Goal: Communication & Community: Answer question/provide support

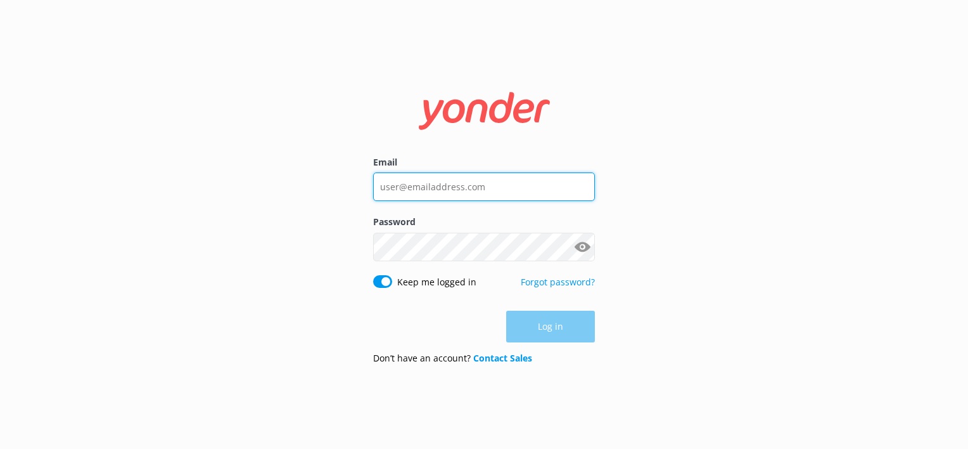
type input "[EMAIL_ADDRESS][DOMAIN_NAME]"
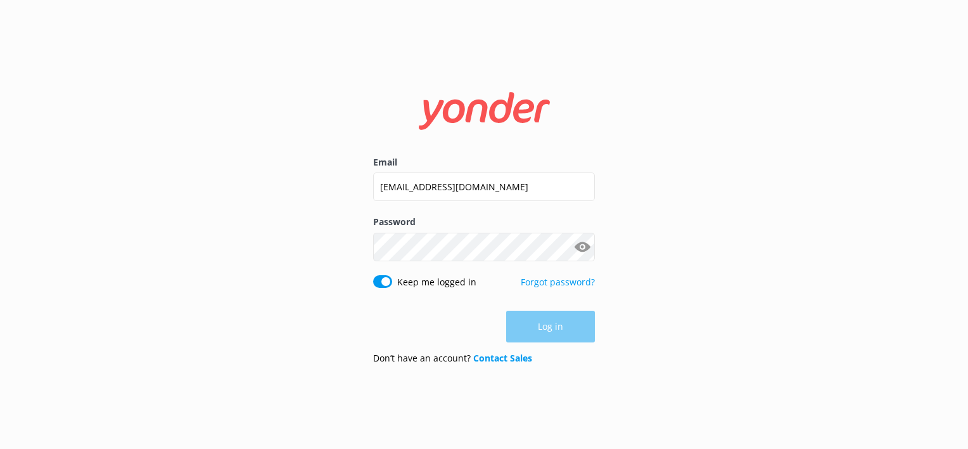
click at [537, 326] on div "Log in" at bounding box center [484, 326] width 222 height 32
click at [573, 322] on button "Log in" at bounding box center [550, 327] width 89 height 32
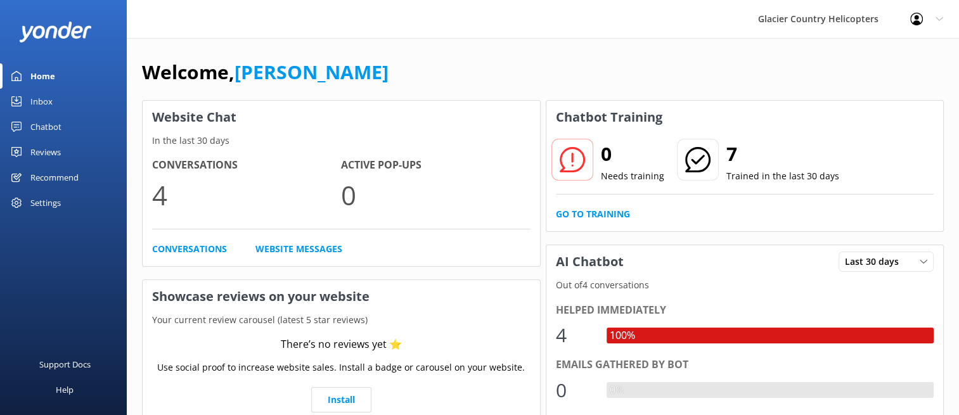
click at [32, 103] on div "Inbox" at bounding box center [41, 101] width 22 height 25
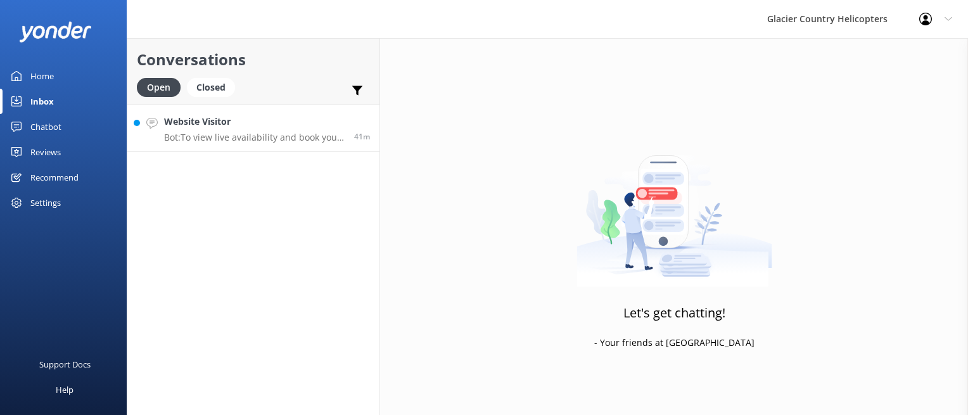
click at [260, 136] on p "Bot: To view live availability and book your tour, please visit: [URL][DOMAIN_N…" at bounding box center [254, 137] width 181 height 11
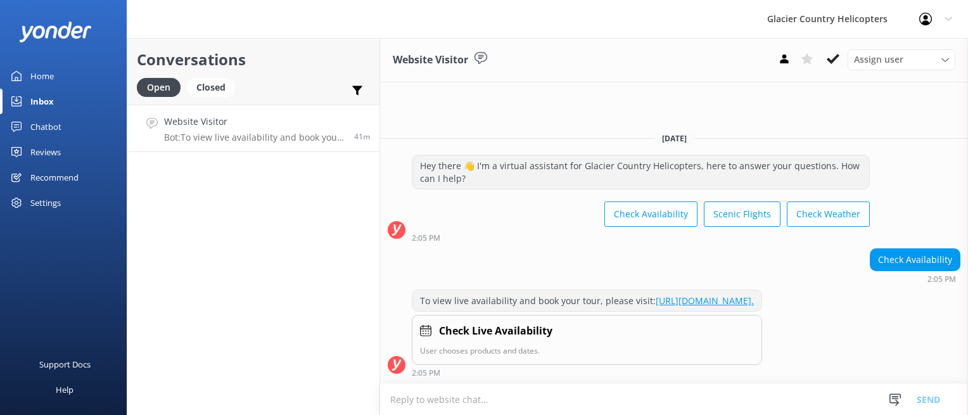
click at [470, 399] on textarea at bounding box center [674, 399] width 588 height 31
type textarea "H"
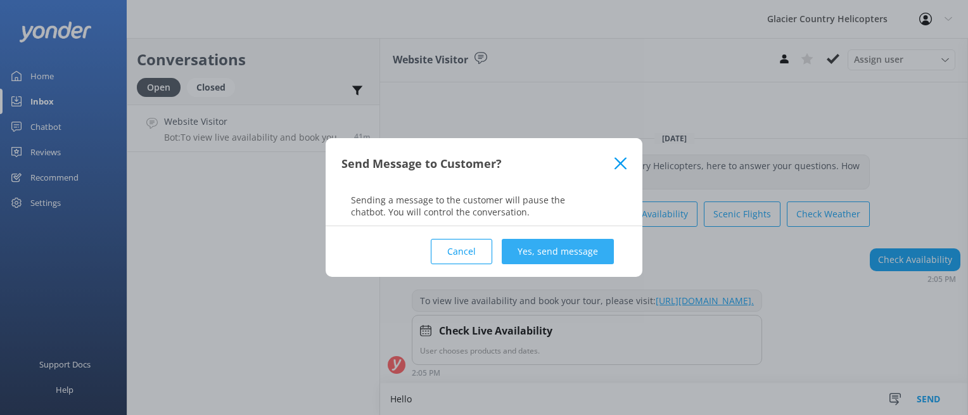
type textarea "Hello"
click at [553, 250] on button "Yes, send message" at bounding box center [558, 251] width 112 height 25
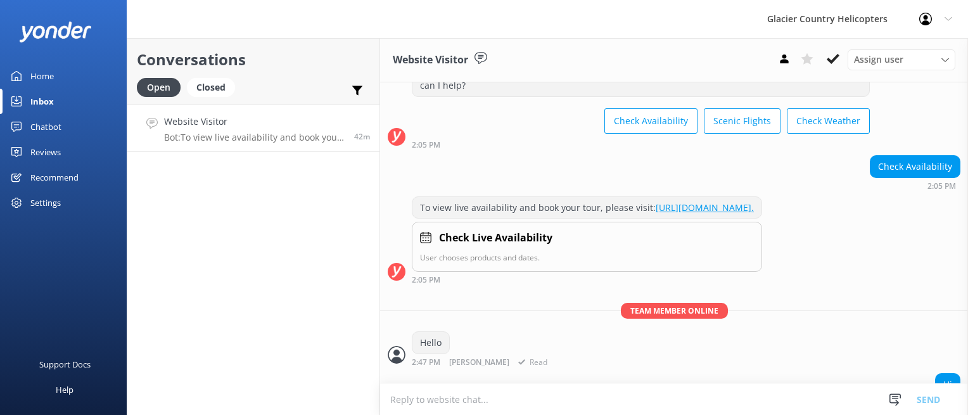
scroll to position [94, 0]
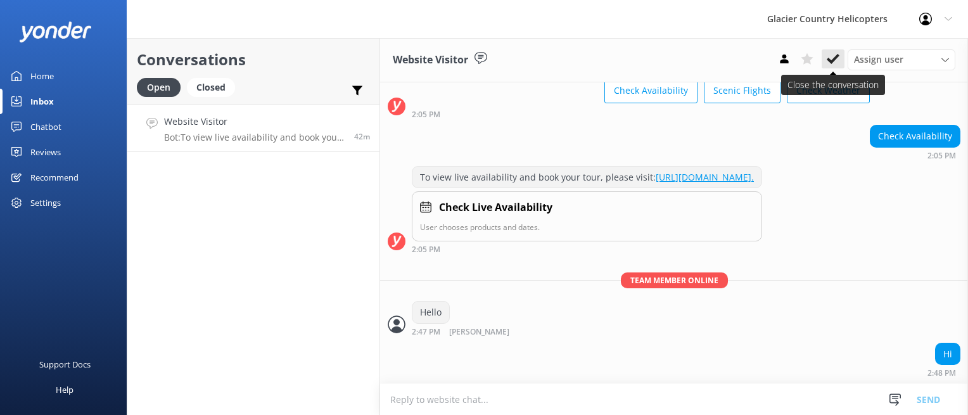
click at [834, 54] on icon at bounding box center [833, 59] width 13 height 13
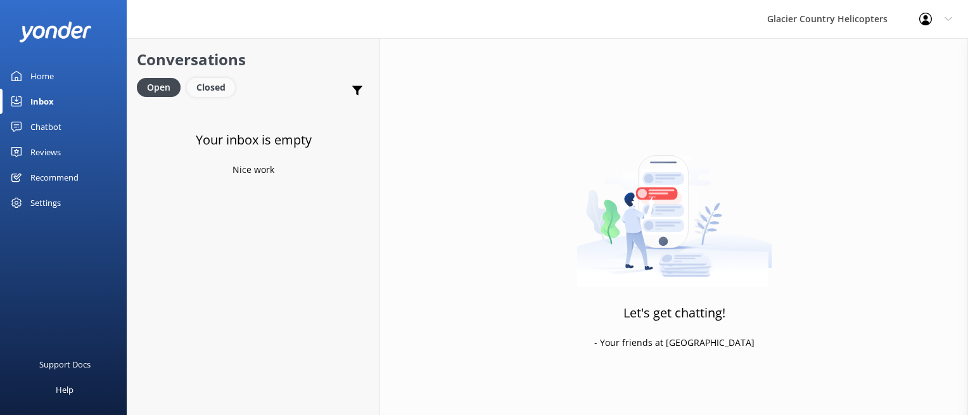
click at [223, 86] on div "Closed" at bounding box center [211, 87] width 48 height 19
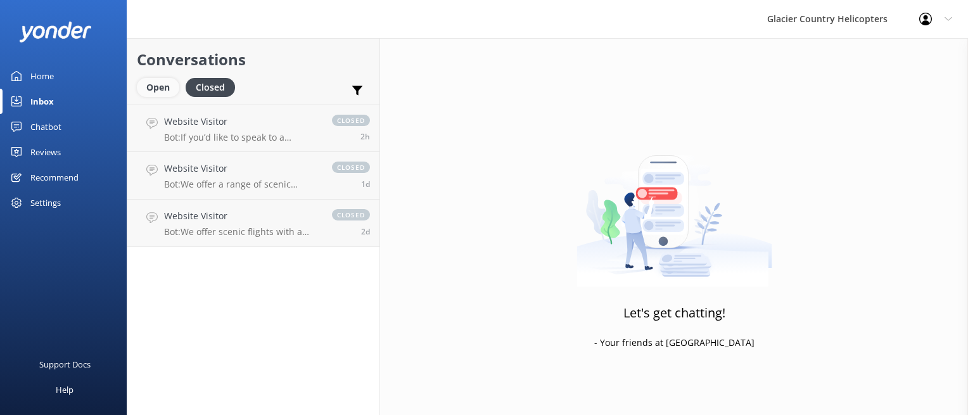
click at [165, 91] on div "Open" at bounding box center [158, 87] width 42 height 19
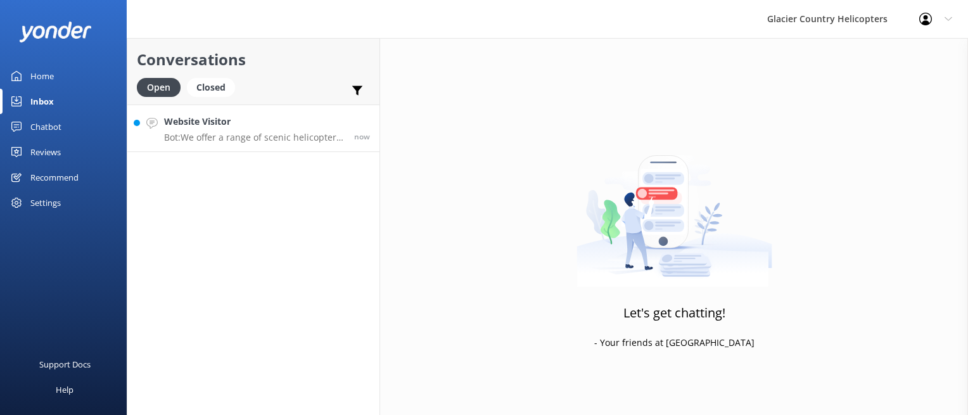
click at [270, 138] on p "Bot: We offer a range of scenic helicopter flights, including the Glacier Explo…" at bounding box center [254, 137] width 181 height 11
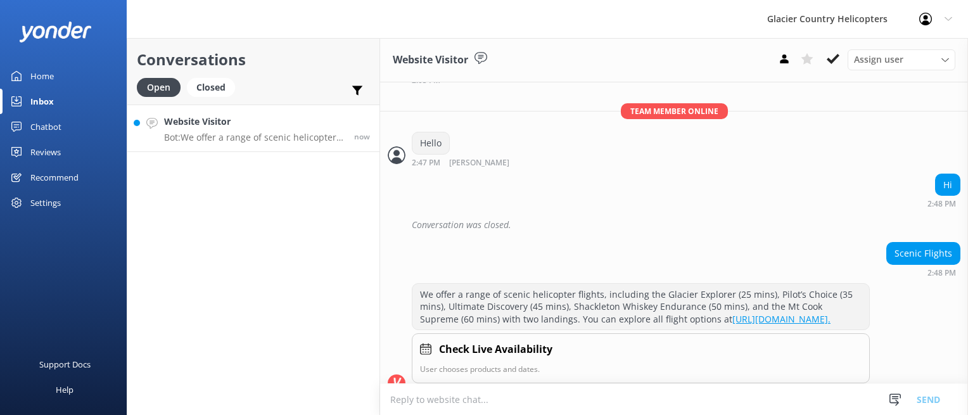
scroll to position [294, 0]
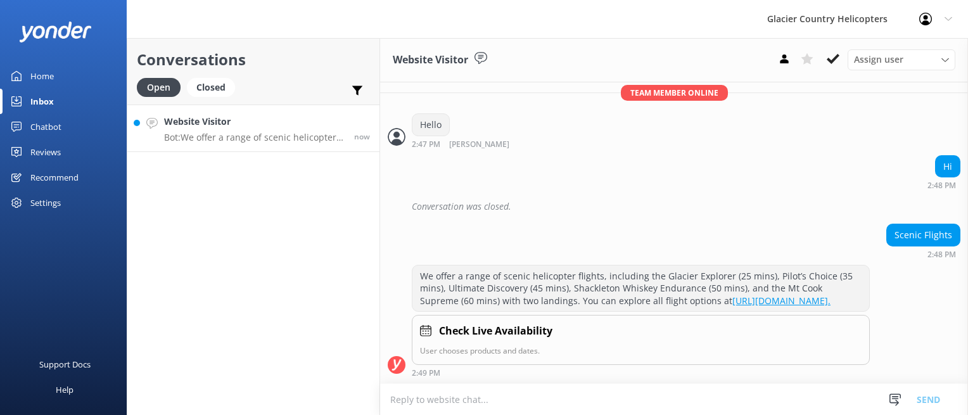
click at [659, 208] on div "Conversation was closed." at bounding box center [674, 210] width 588 height 28
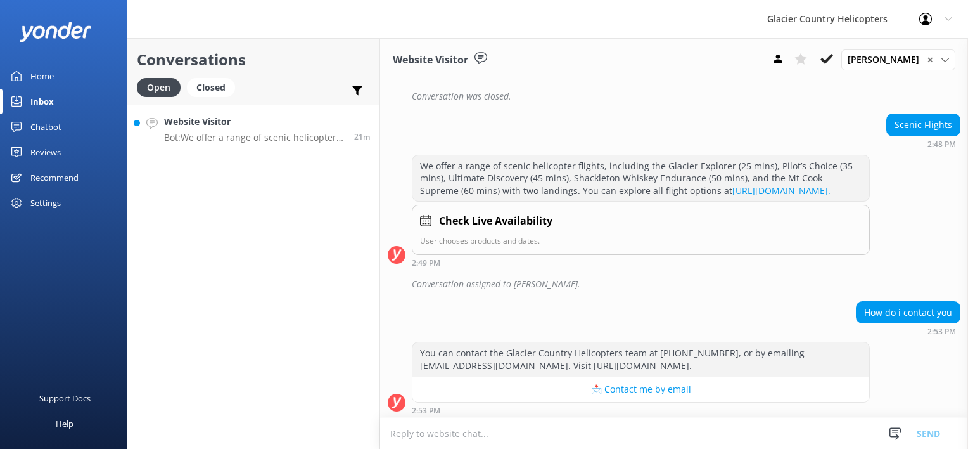
scroll to position [407, 0]
